Goal: Task Accomplishment & Management: Manage account settings

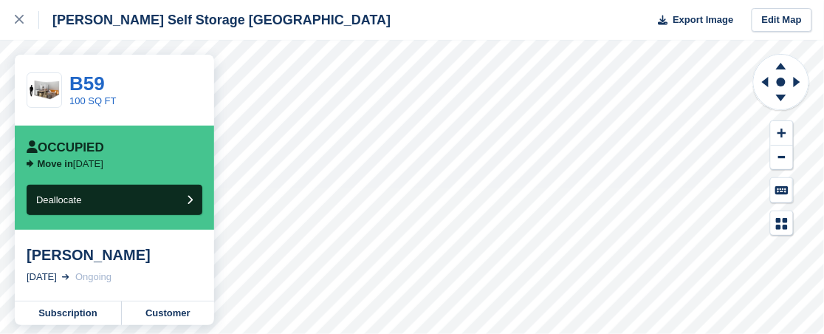
click at [66, 259] on div "[PERSON_NAME]" at bounding box center [115, 255] width 176 height 18
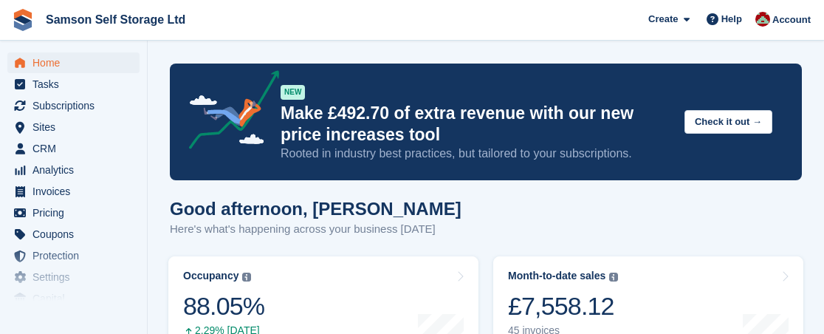
scroll to position [565, 0]
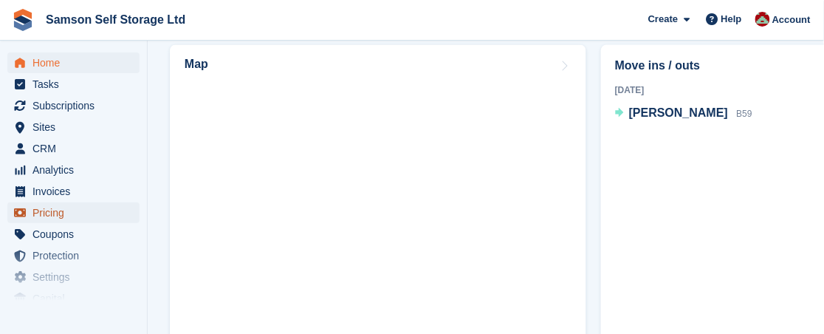
click at [57, 216] on span "Pricing" at bounding box center [76, 212] width 89 height 21
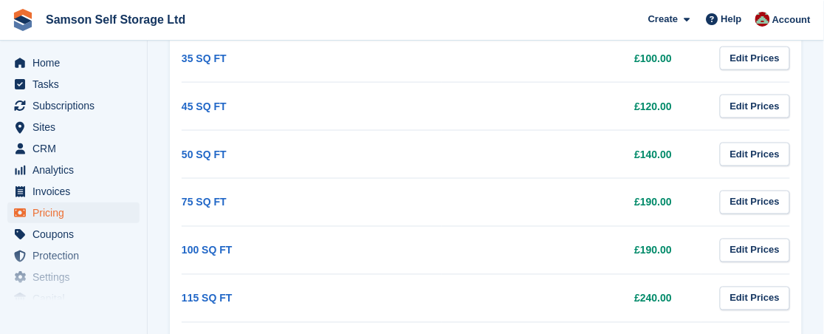
scroll to position [517, 0]
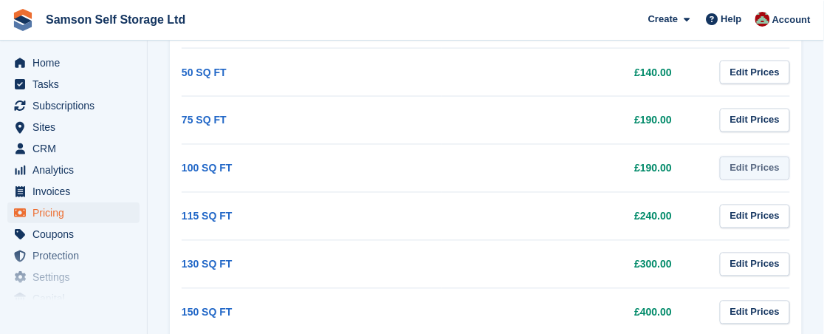
click at [748, 168] on link "Edit Prices" at bounding box center [755, 168] width 70 height 24
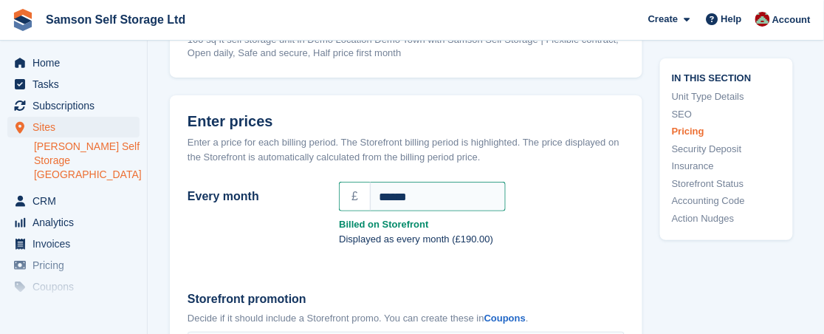
scroll to position [1273, 0]
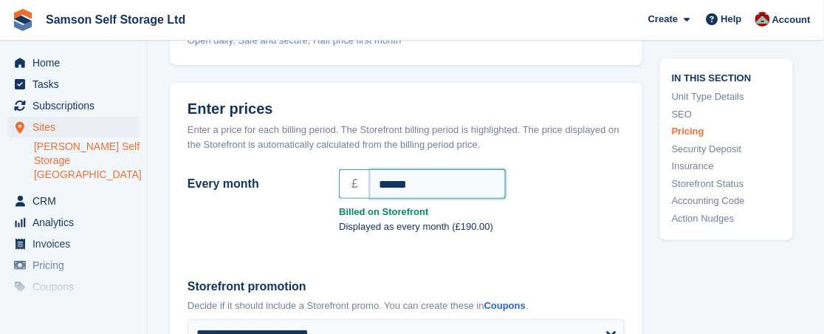
drag, startPoint x: 397, startPoint y: 182, endPoint x: 379, endPoint y: 183, distance: 17.8
click at [379, 183] on input "******" at bounding box center [438, 184] width 136 height 30
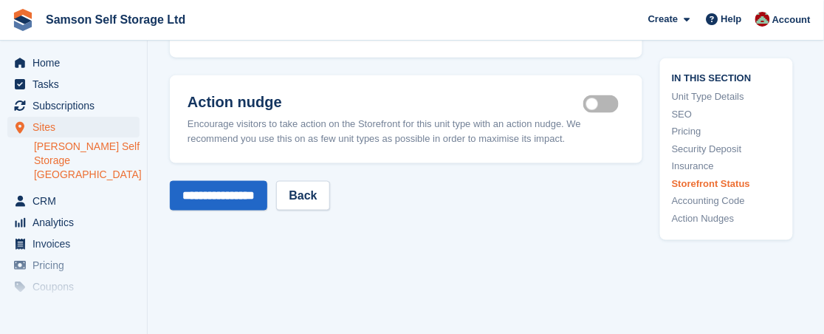
scroll to position [2934, 0]
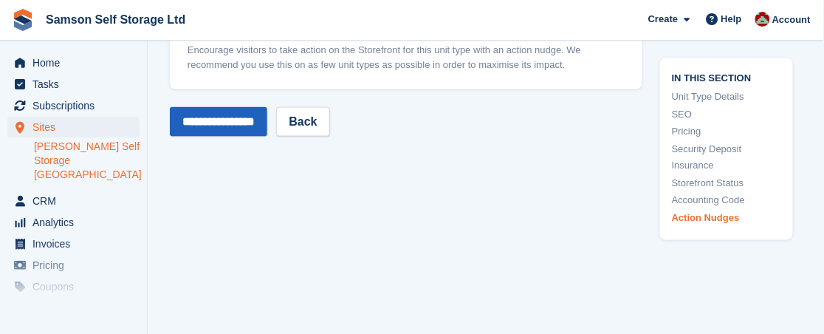
type input "******"
click at [199, 117] on input "**********" at bounding box center [218, 122] width 97 height 30
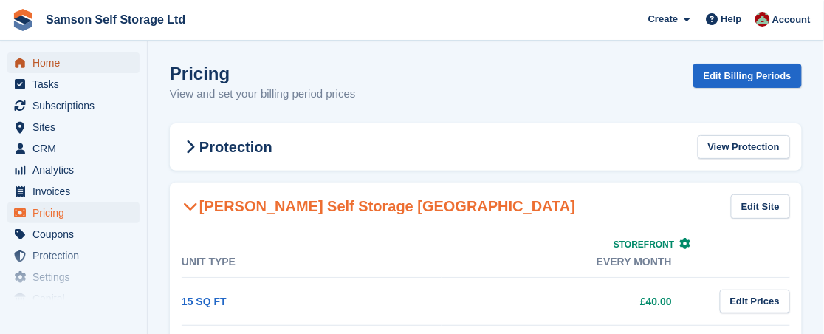
click at [55, 66] on span "Home" at bounding box center [76, 62] width 89 height 21
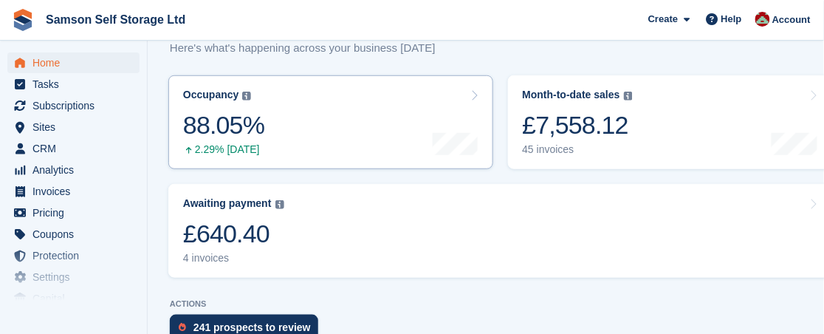
scroll to position [73, 0]
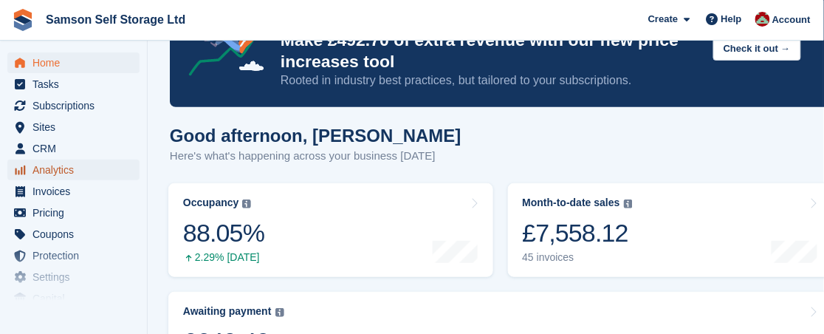
click at [47, 172] on span "Analytics" at bounding box center [76, 169] width 89 height 21
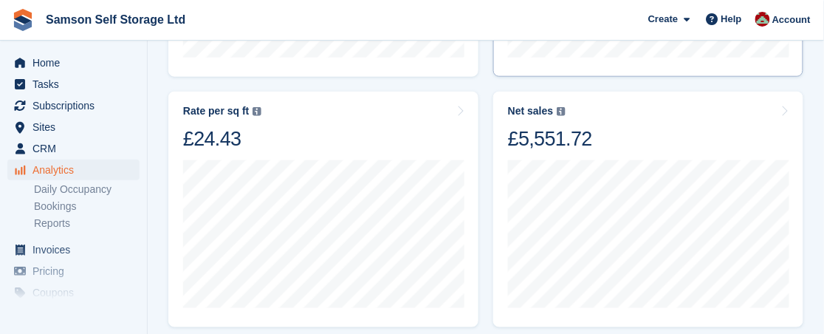
scroll to position [368, 0]
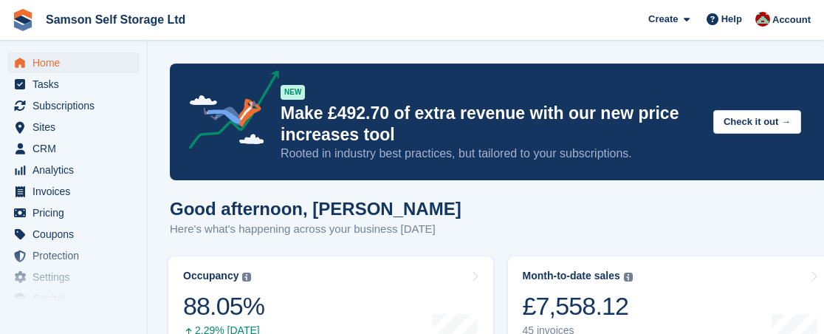
scroll to position [73, 0]
